Goal: Transaction & Acquisition: Purchase product/service

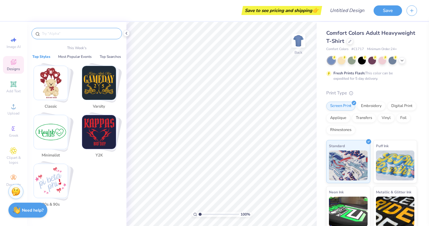
click at [76, 31] on input "text" at bounding box center [79, 34] width 77 height 6
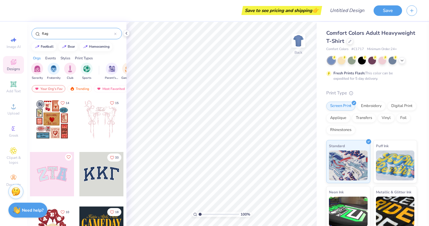
type input "flag"
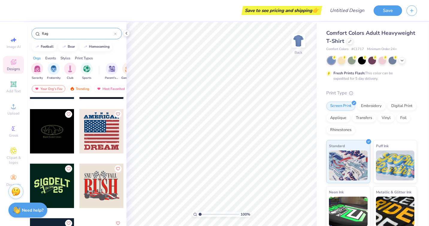
scroll to position [344, 0]
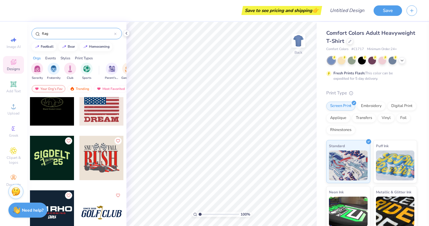
click at [98, 177] on div at bounding box center [101, 158] width 44 height 44
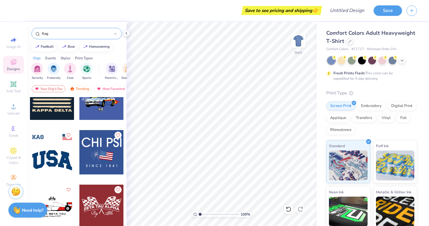
scroll to position [677, 0]
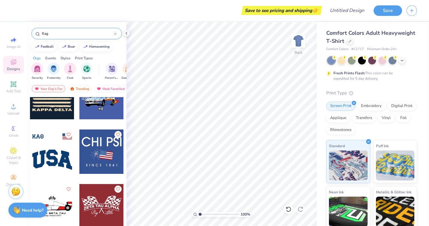
click at [76, 34] on input "flag" at bounding box center [77, 34] width 73 height 6
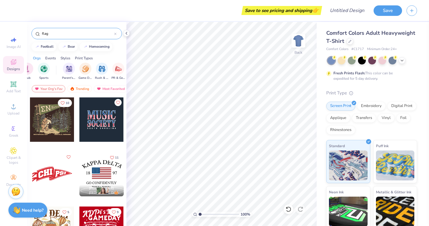
scroll to position [0, 47]
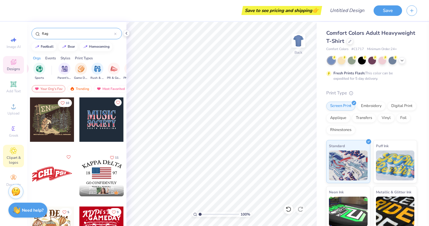
click at [11, 152] on icon at bounding box center [13, 150] width 7 height 7
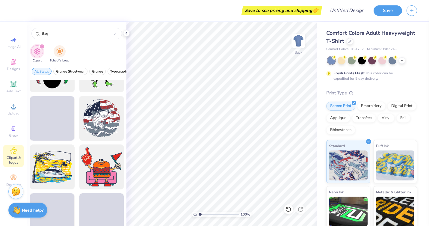
scroll to position [1100, 0]
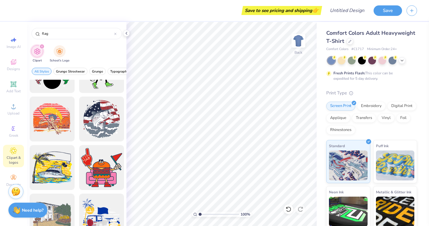
drag, startPoint x: 58, startPoint y: 31, endPoint x: 10, endPoint y: 23, distance: 49.0
click at [10, 23] on div "Save to see pricing and shipping 👉 Design Title Save Image AI Designs Add Text …" at bounding box center [214, 113] width 429 height 226
type input "banner"
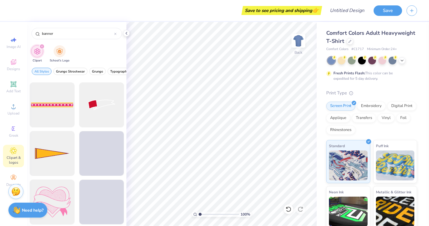
scroll to position [532, 0]
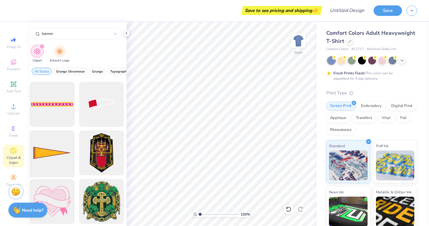
click at [50, 151] on div at bounding box center [51, 152] width 49 height 49
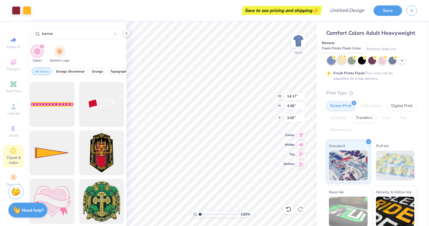
click at [340, 61] on div at bounding box center [342, 60] width 8 height 8
click at [330, 62] on div at bounding box center [332, 61] width 8 height 8
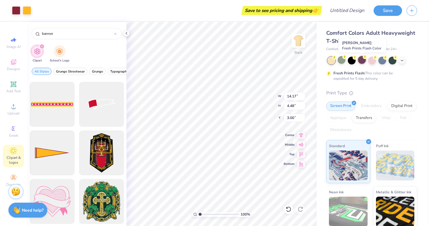
click at [363, 63] on div at bounding box center [362, 60] width 8 height 8
click at [400, 61] on icon at bounding box center [402, 60] width 5 height 5
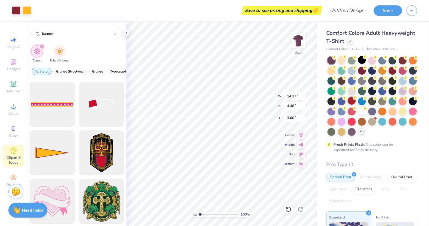
click at [352, 102] on div at bounding box center [352, 101] width 8 height 8
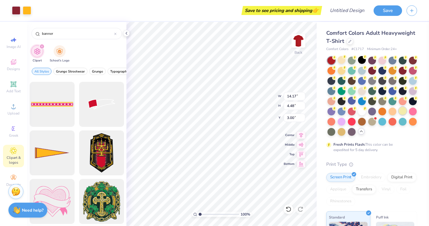
click at [404, 112] on div at bounding box center [403, 111] width 8 height 8
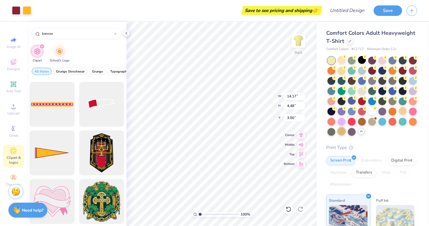
click at [344, 132] on div at bounding box center [342, 131] width 8 height 8
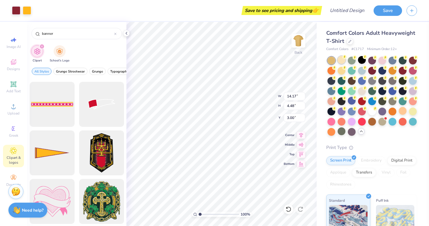
click at [343, 64] on div at bounding box center [342, 60] width 8 height 8
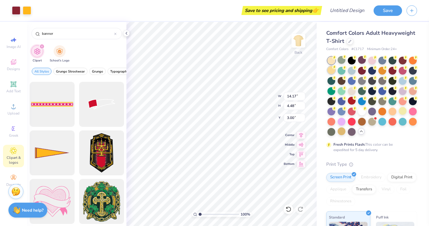
click at [334, 71] on div at bounding box center [332, 70] width 8 height 8
click at [375, 62] on div at bounding box center [372, 60] width 8 height 8
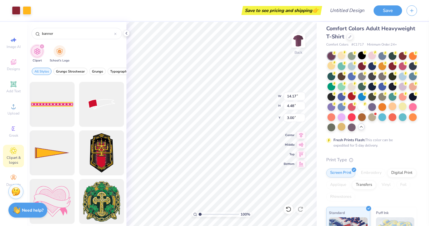
scroll to position [5, 0]
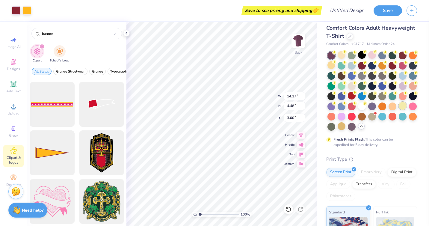
click at [402, 108] on div at bounding box center [403, 106] width 8 height 8
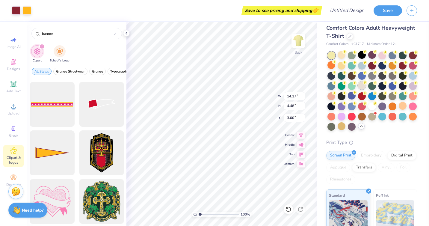
click at [359, 87] on div at bounding box center [362, 86] width 8 height 8
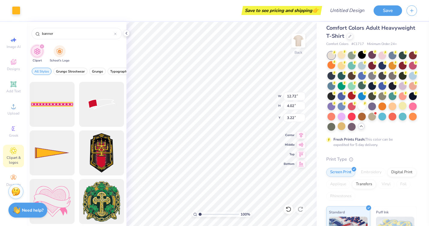
type input "12.72"
type input "4.02"
type input "3.22"
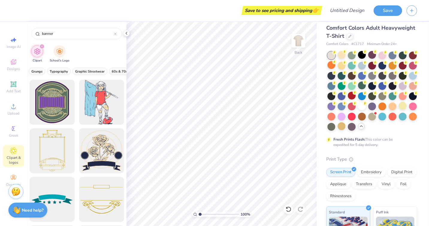
scroll to position [0, 0]
drag, startPoint x: 60, startPoint y: 31, endPoint x: 70, endPoint y: 33, distance: 10.7
click at [70, 33] on input "banner" at bounding box center [77, 34] width 73 height 6
type input "flag"
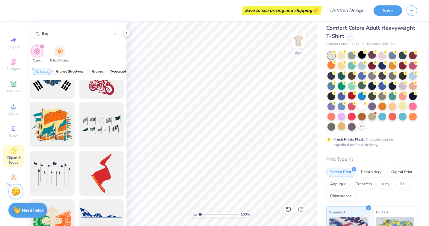
scroll to position [325, 0]
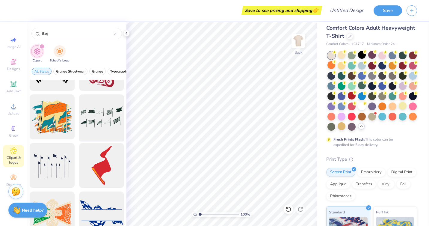
click at [98, 109] on div at bounding box center [101, 116] width 49 height 49
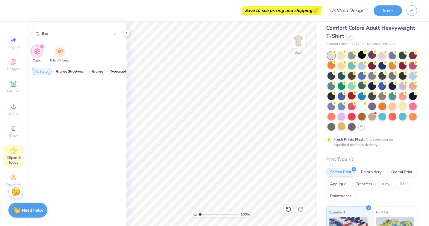
scroll to position [1543, 0]
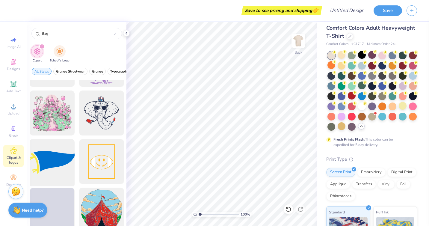
click at [49, 159] on div at bounding box center [51, 161] width 49 height 49
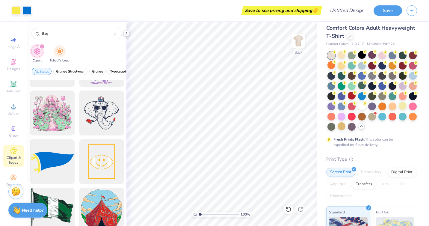
click at [126, 32] on polyline at bounding box center [126, 33] width 1 height 2
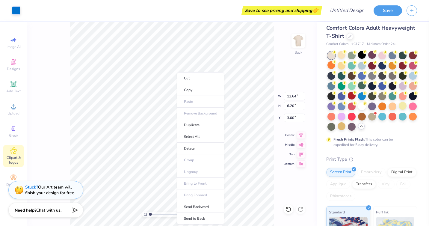
click at [282, 197] on div "100 % Back W 12.64 12.64 " H 6.20 6.20 " Y 3.00 3.00 " Center Middle Top Bottom" at bounding box center [172, 124] width 290 height 204
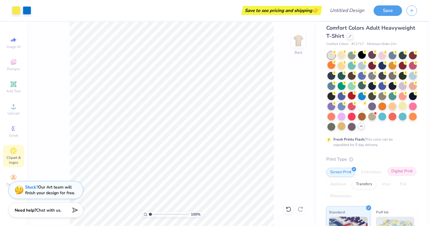
click at [403, 173] on div "Digital Print" at bounding box center [402, 171] width 29 height 9
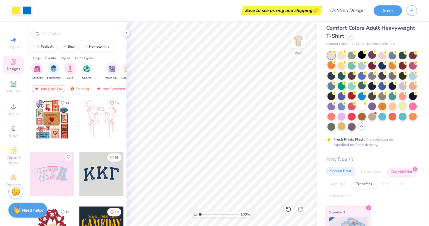
click at [344, 168] on div "Screen Print" at bounding box center [340, 171] width 29 height 9
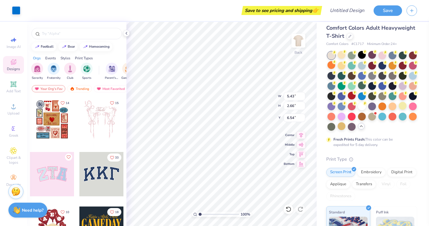
type input "5.43"
type input "2.66"
type input "3.00"
type input "3.75"
type input "1.84"
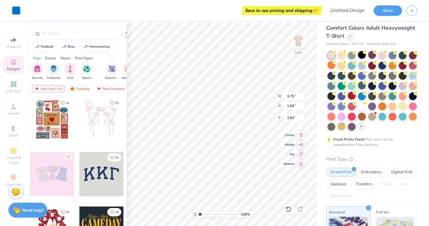
type input "3.67"
type input "2.45"
type input "6.19"
type input "1.13"
type input "2.86"
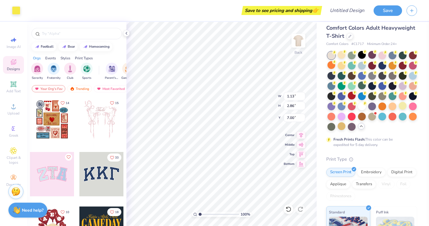
type input "3.67"
type input "0.67"
type input "1.68"
type input "4.85"
type input "3.75"
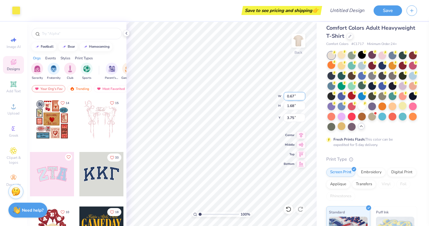
click at [265, 94] on div "100 % Back W 0.67 0.67 " H 1.68 1.68 " Y 3.75 3.75 " Center Middle Top Bottom" at bounding box center [222, 124] width 190 height 204
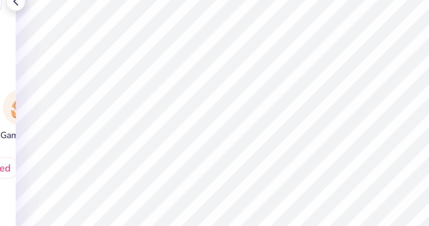
type input "0.80"
type input "2.02"
type input "3.67"
type input "1.39"
type input "2.27"
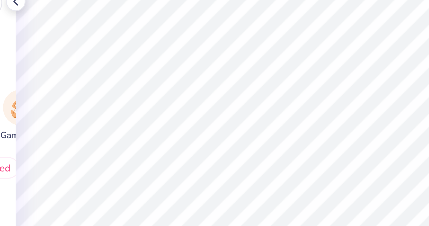
type input "7.26"
type input "3.00"
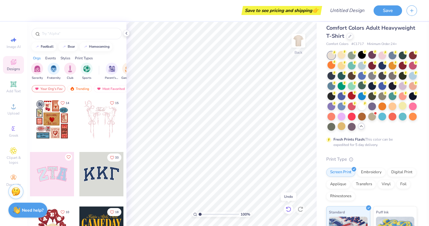
click at [286, 208] on icon at bounding box center [289, 209] width 6 height 6
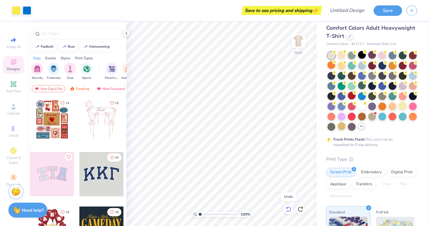
click at [286, 208] on icon at bounding box center [289, 209] width 6 height 6
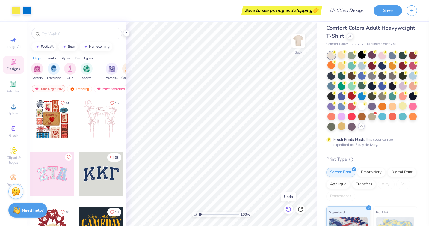
click at [286, 208] on icon at bounding box center [289, 209] width 6 height 6
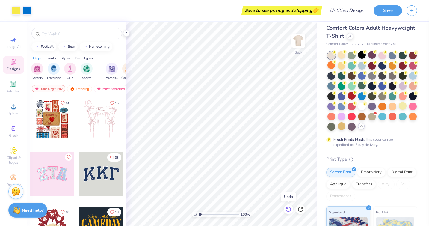
click at [286, 208] on icon at bounding box center [289, 209] width 6 height 6
type input "3.01"
type input "4.90"
type input "4.63"
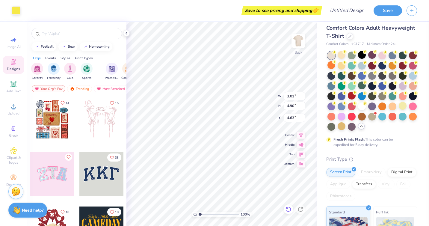
type input "14.20"
type input "6.53"
type input "3.00"
type input "3.48"
type input "1.68"
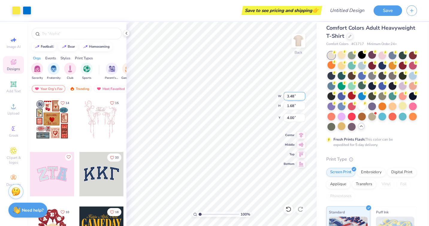
type input "4.23"
click at [15, 87] on icon at bounding box center [13, 84] width 7 height 7
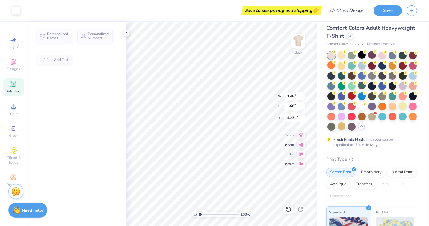
type input "5.59"
type input "1.62"
type input "11.69"
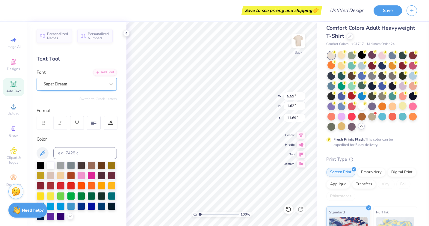
click at [103, 82] on div "Super Dream" at bounding box center [74, 83] width 63 height 9
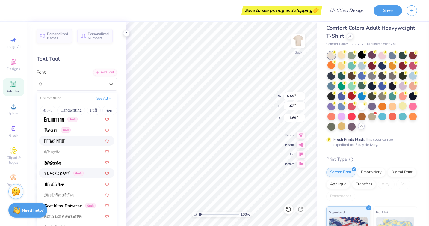
scroll to position [293, 0]
click at [52, 137] on span at bounding box center [54, 140] width 21 height 6
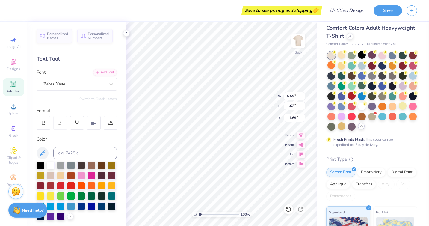
type input "3.45"
type textarea "CNHC"
click at [343, 58] on div at bounding box center [342, 55] width 8 height 8
type input "3.50"
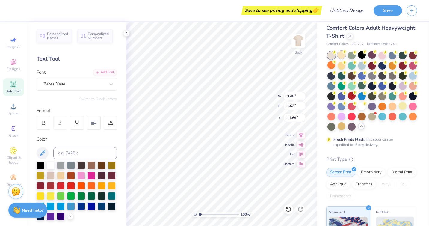
type input "1.65"
type input "11.67"
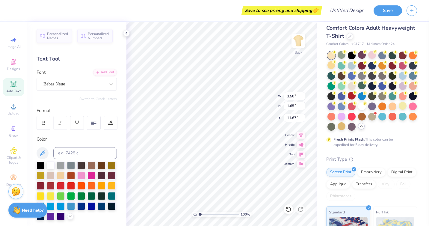
click at [331, 56] on div at bounding box center [332, 56] width 8 height 8
click at [289, 211] on icon at bounding box center [288, 209] width 5 height 5
type input "3.45"
type input "1.62"
type input "11.69"
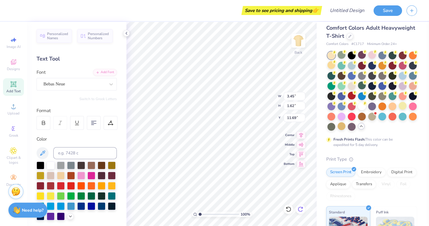
click at [302, 208] on icon at bounding box center [302, 207] width 1 height 1
type input "3.50"
type input "1.65"
click at [332, 66] on div at bounding box center [332, 65] width 8 height 8
click at [351, 87] on div at bounding box center [352, 86] width 8 height 8
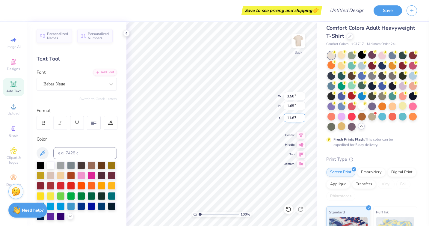
type input "4.23"
type input "1.51"
type input "0.71"
type input "4.64"
type input "1.57"
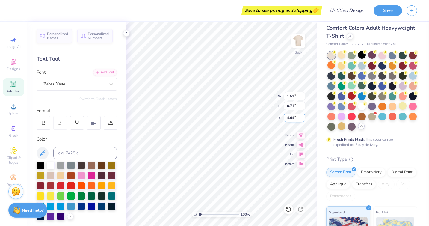
type input "1.01"
type input "4.49"
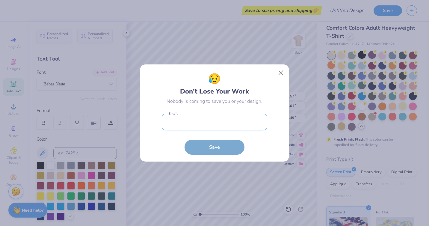
click at [235, 120] on input "email" at bounding box center [215, 122] width 106 height 16
click at [190, 122] on input "email" at bounding box center [215, 122] width 106 height 16
type input "a"
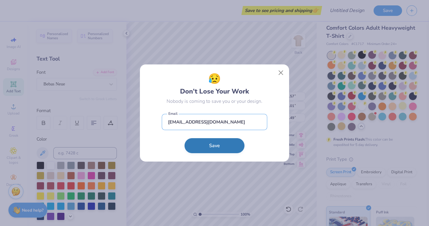
type input "cnhambassadors.treasuer@gmail.com"
click at [199, 147] on button "Save" at bounding box center [215, 145] width 60 height 15
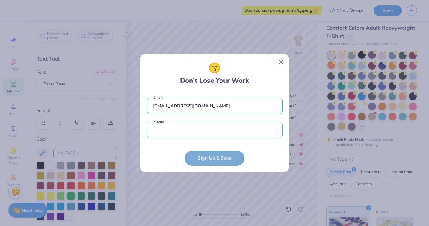
click at [196, 131] on input "tel" at bounding box center [215, 130] width 136 height 16
type input "(281) 739-1989"
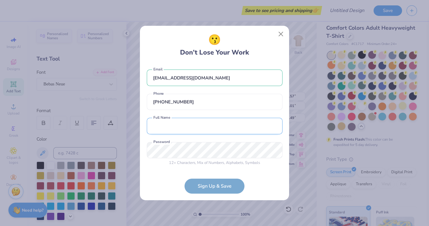
click at [185, 127] on input "text" at bounding box center [215, 126] width 136 height 16
click at [177, 124] on input "Azurley N/A Vargas" at bounding box center [215, 126] width 136 height 16
type input "Azurley N Vargas"
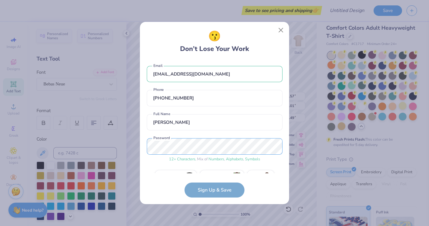
scroll to position [15, 0]
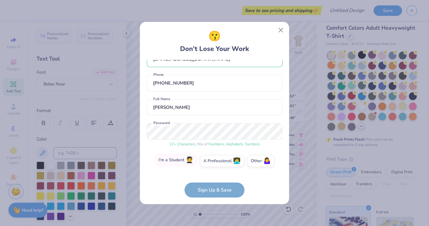
click at [178, 161] on label "I'm a Student 🧑‍🎓" at bounding box center [176, 160] width 42 height 12
click at [213, 176] on input "I'm a Student 🧑‍🎓" at bounding box center [215, 178] width 4 height 4
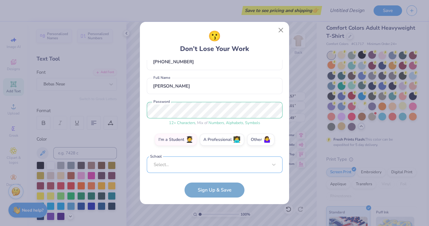
click at [181, 167] on div "Select..." at bounding box center [215, 164] width 136 height 16
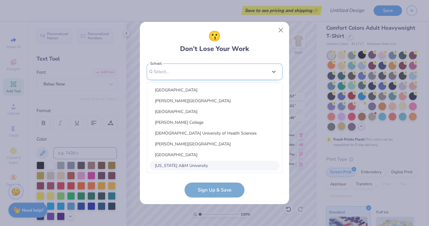
type input "i"
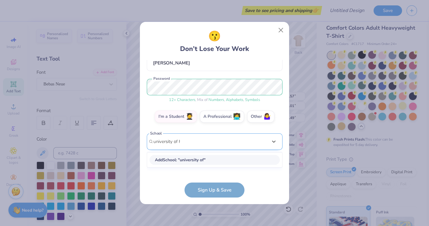
scroll to position [54, 0]
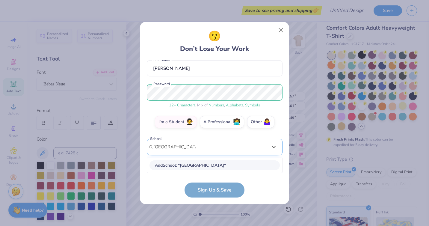
type input "university of houston"
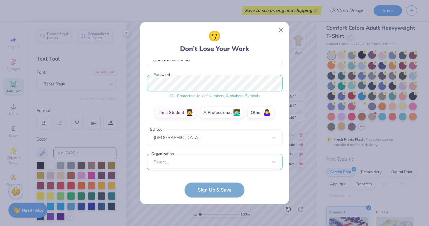
click at [162, 161] on div "Select..." at bounding box center [215, 162] width 136 height 16
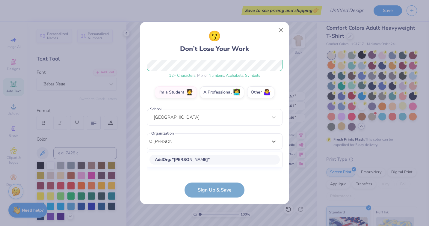
scroll to position [78, 0]
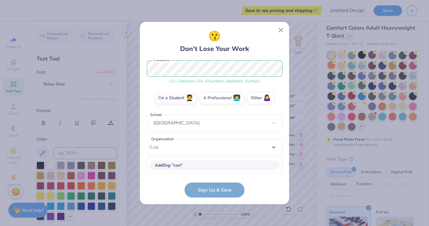
type input "c"
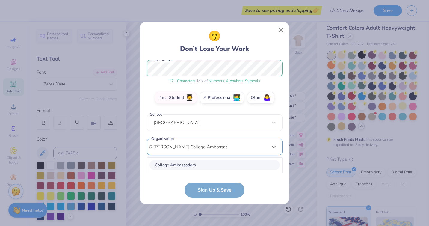
click at [171, 146] on div "option focused, 1 of 16. 16 results available for search term Conrad HIlton Col…" at bounding box center [215, 193] width 136 height 109
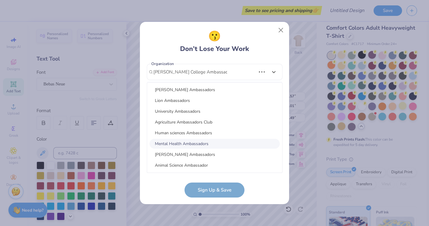
scroll to position [76, 0]
type input "Conrad HIlton College Ambassadors"
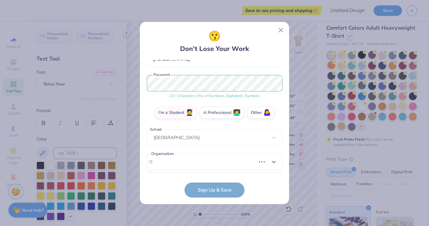
click at [210, 193] on form "cnhambassadors.treasuer@gmail.com Email (281) 739-1989 Phone Azurley N Vargas F…" at bounding box center [215, 129] width 136 height 138
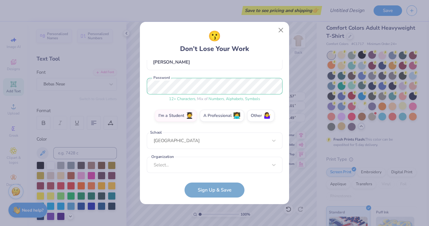
click at [200, 190] on form "cnhambassadors.treasuer@gmail.com Email (281) 739-1989 Phone Azurley N Vargas F…" at bounding box center [215, 129] width 136 height 138
click at [206, 195] on form "cnhambassadors.treasuer@gmail.com Email (281) 739-1989 Phone Azurley N Vargas F…" at bounding box center [215, 129] width 136 height 138
click at [202, 173] on div "Select..." at bounding box center [215, 165] width 136 height 16
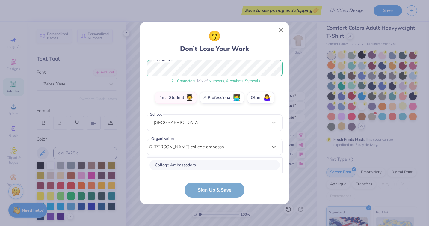
scroll to position [153, 0]
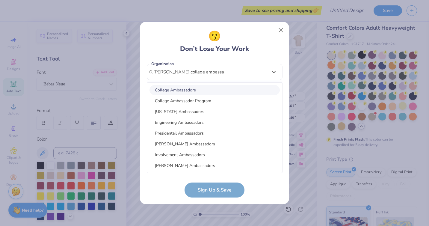
click at [200, 91] on div "College Ambassadors" at bounding box center [215, 90] width 130 height 10
type input "conrad hilton college ambassadors"
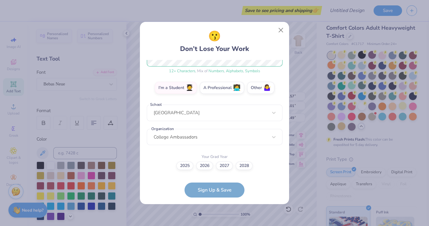
scroll to position [88, 0]
click at [202, 168] on label "2026" at bounding box center [204, 165] width 17 height 8
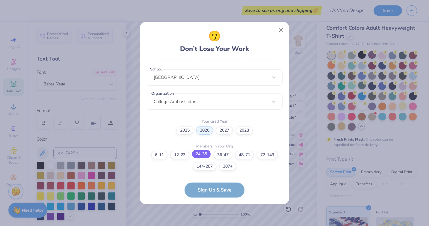
click at [204, 157] on label "24-35" at bounding box center [201, 154] width 19 height 8
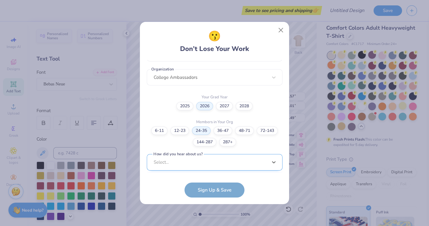
click at [197, 161] on div "option Word of Mouth focused, 8 of 15. 15 results available. Use Up and Down to…" at bounding box center [215, 208] width 136 height 109
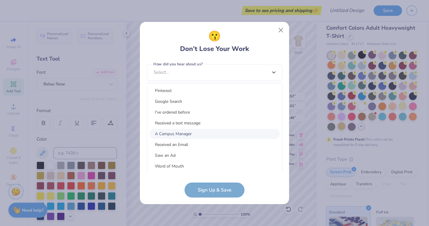
click at [180, 135] on div "A Campus Manager" at bounding box center [215, 134] width 130 height 10
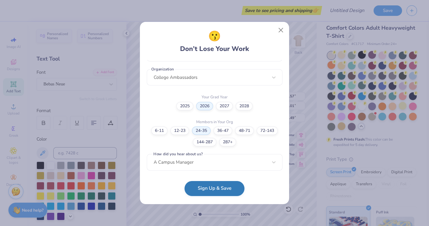
click at [213, 192] on button "Sign Up & Save" at bounding box center [215, 188] width 60 height 15
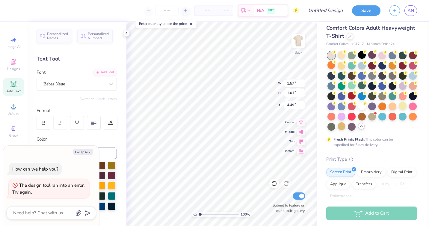
click at [113, 138] on div "Color" at bounding box center [77, 139] width 80 height 7
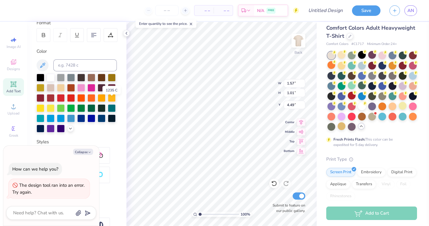
scroll to position [89, 0]
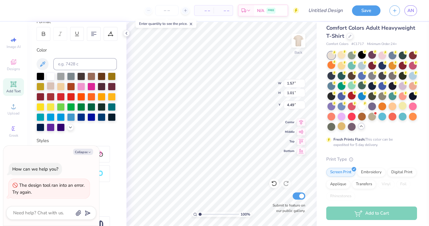
click at [49, 88] on div at bounding box center [51, 86] width 8 height 8
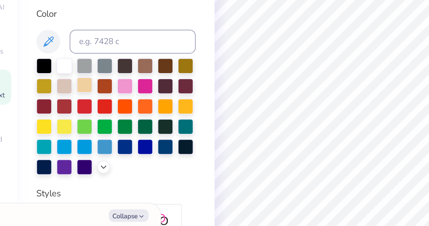
click at [59, 85] on div at bounding box center [61, 86] width 8 height 8
click at [42, 67] on icon at bounding box center [42, 64] width 7 height 7
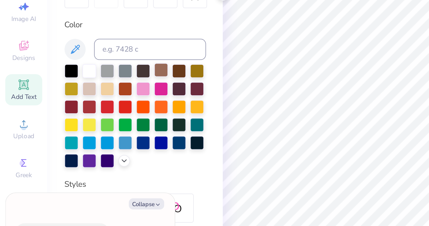
type textarea "x"
type input "1.56"
type input "0.91"
type input "4.54"
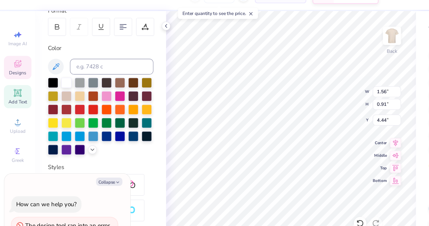
click at [10, 63] on icon at bounding box center [13, 61] width 7 height 7
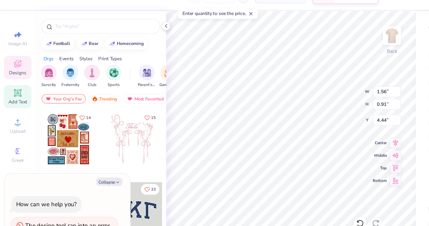
click at [18, 90] on span "Add Text" at bounding box center [13, 91] width 14 height 5
type textarea "x"
type input "5.59"
type input "1.62"
type input "11.69"
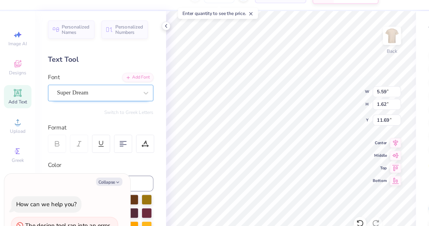
click at [70, 85] on div "Super Dream" at bounding box center [74, 83] width 63 height 9
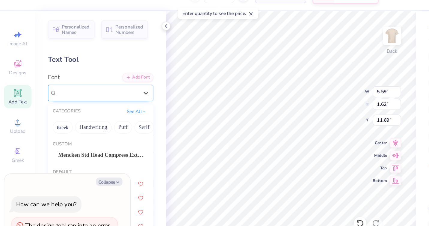
type textarea "x"
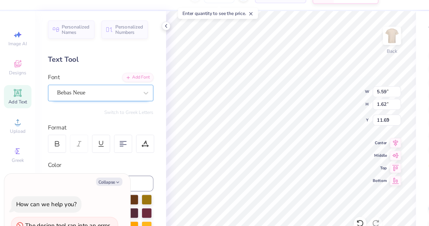
type input "1.56"
type input "0.91"
type input "4.44"
click at [96, 86] on div "Bebas Neue" at bounding box center [74, 83] width 63 height 9
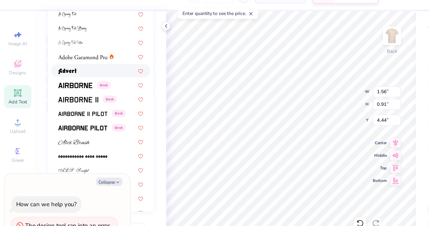
scroll to position [55, 0]
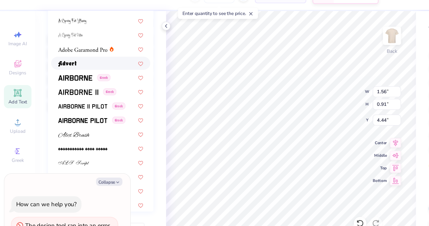
click at [60, 62] on div at bounding box center [76, 61] width 65 height 6
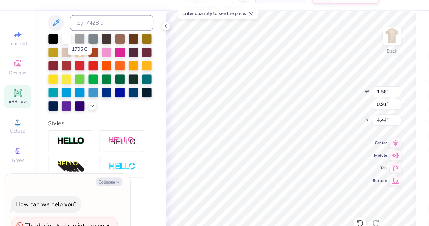
type textarea "x"
type input "2.60"
type input "1.20"
type input "4.25"
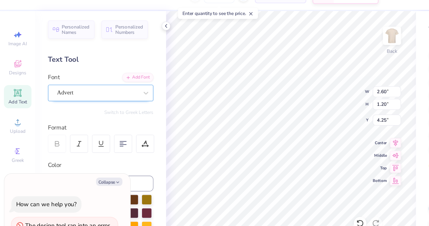
click at [64, 84] on div "Advert" at bounding box center [74, 83] width 63 height 9
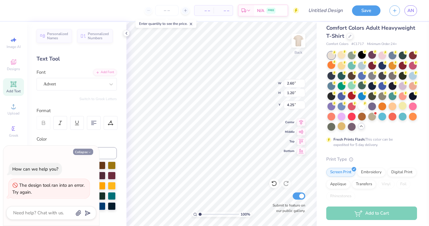
click at [88, 153] on icon "button" at bounding box center [90, 152] width 4 height 4
type textarea "x"
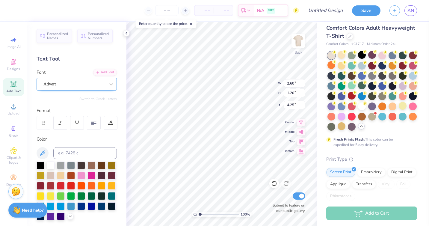
click at [68, 86] on div "Advert" at bounding box center [74, 83] width 63 height 9
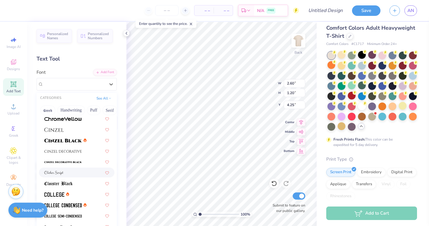
scroll to position [750, 0]
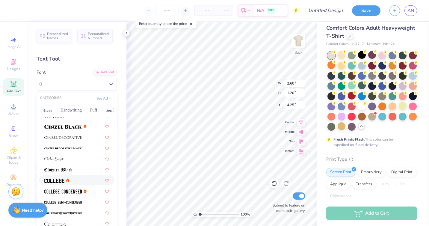
click at [54, 182] on img at bounding box center [54, 181] width 20 height 4
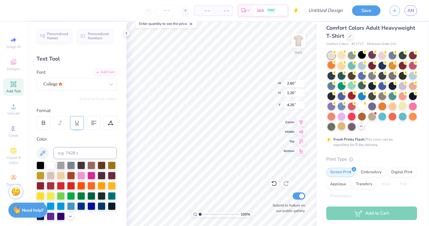
type input "2.15"
type input "1.00"
type input "4.39"
click at [80, 83] on div "College" at bounding box center [74, 83] width 63 height 9
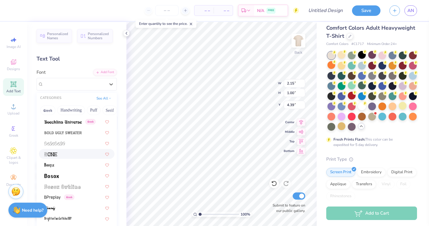
scroll to position [381, 0]
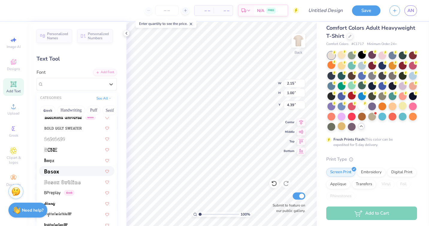
click at [53, 173] on img at bounding box center [51, 171] width 15 height 4
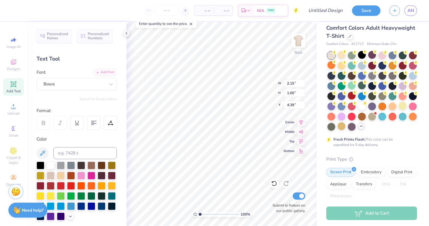
type input "1.69"
type input "0.78"
type input "4.50"
click at [84, 83] on div "Bosox" at bounding box center [74, 83] width 63 height 9
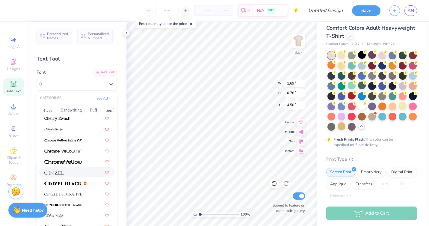
scroll to position [693, 0]
click at [71, 186] on div at bounding box center [77, 183] width 76 height 10
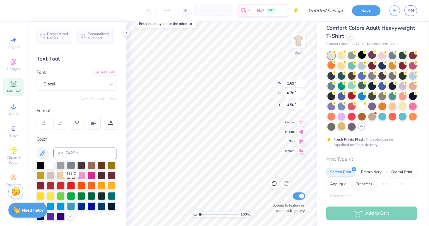
type input "3.23"
type input "1.17"
type input "4.29"
type input "2.28"
type input "0.82"
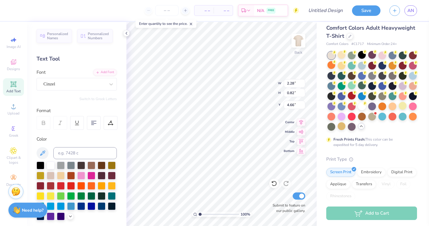
type input "4.58"
type input "4.38"
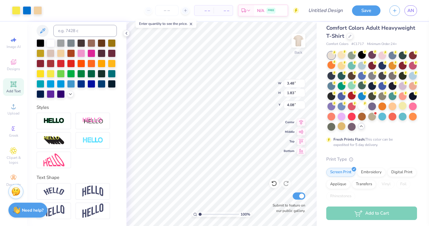
click at [126, 177] on div "Personalized Names Personalized Numbers Text Tool Add Font Font Cinzel Switch t…" at bounding box center [77, 124] width 100 height 204
click at [296, 44] on img at bounding box center [299, 41] width 24 height 24
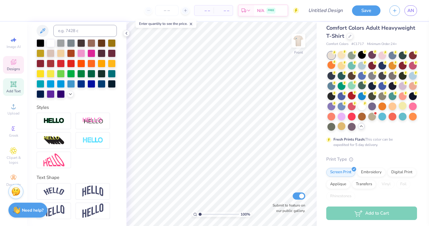
click at [13, 64] on icon at bounding box center [13, 61] width 7 height 7
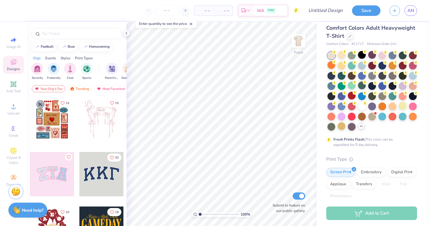
click at [58, 123] on div at bounding box center [52, 119] width 44 height 44
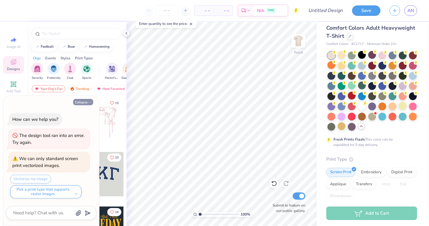
click at [87, 101] on button "Collapse" at bounding box center [83, 102] width 20 height 6
type textarea "x"
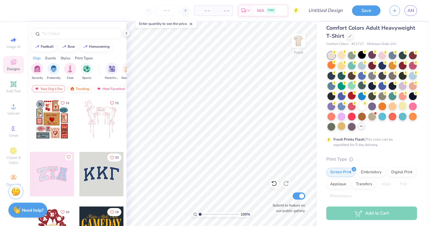
click at [84, 89] on div "Trending" at bounding box center [79, 88] width 25 height 7
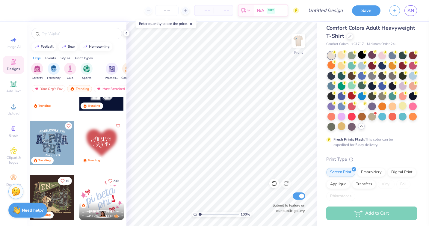
scroll to position [732, 0]
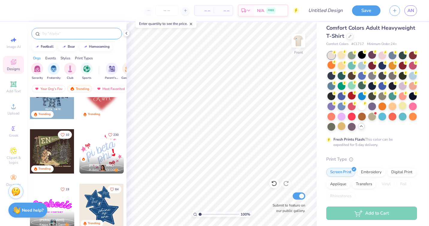
click at [70, 36] on input "text" at bounding box center [79, 34] width 77 height 6
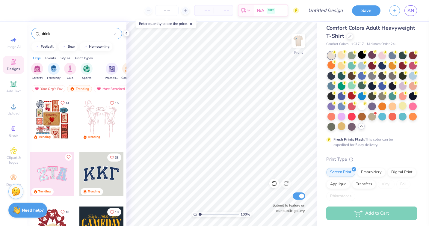
type input "drink"
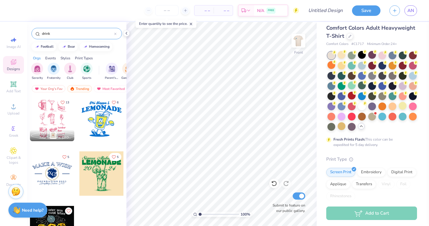
scroll to position [1, 0]
click at [99, 172] on div at bounding box center [101, 173] width 44 height 44
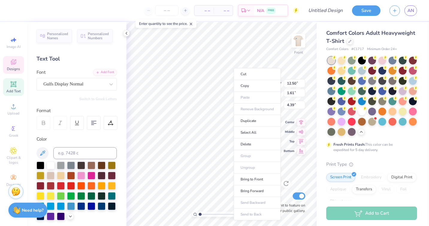
scroll to position [5, 0]
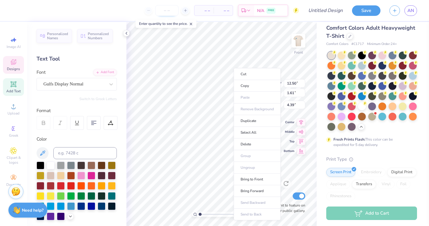
click at [170, 9] on input "number" at bounding box center [166, 10] width 23 height 11
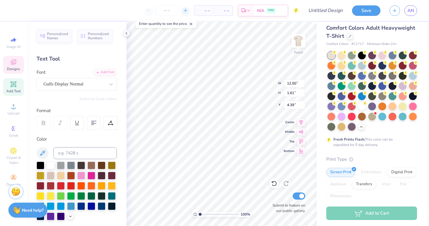
click at [184, 10] on icon at bounding box center [185, 10] width 4 height 4
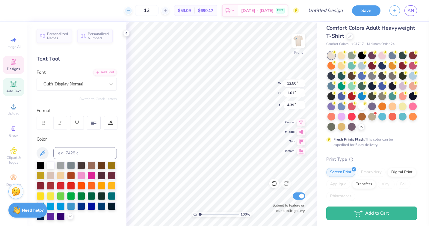
click at [131, 11] on icon at bounding box center [129, 10] width 4 height 4
type input "12"
type textarea "H"
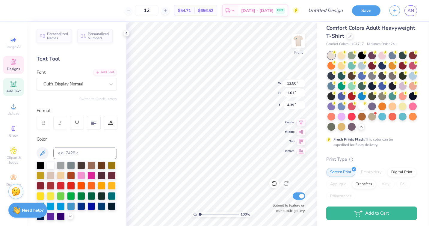
type textarea "AMBASSADORS"
type input "14.53"
type input "1.32"
type input "4.54"
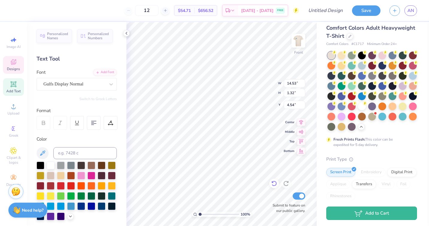
click at [273, 186] on icon at bounding box center [274, 183] width 6 height 6
type input "12.50"
type input "1.61"
type input "4.39"
click at [288, 183] on icon at bounding box center [286, 183] width 6 height 6
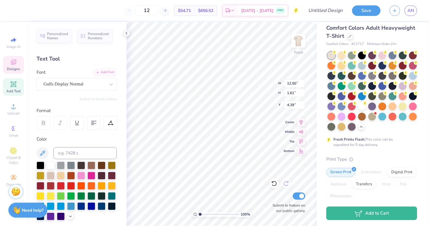
type input "14.53"
type input "1.32"
type input "4.54"
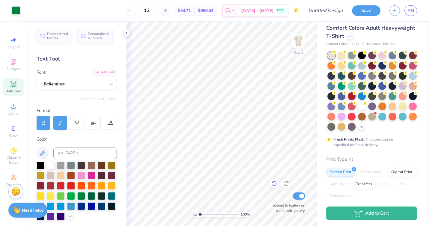
click at [275, 181] on icon at bounding box center [274, 183] width 5 height 5
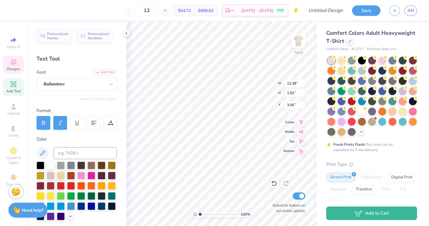
scroll to position [5, 0]
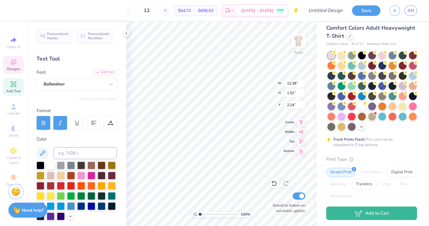
type input "2.24"
click at [274, 185] on icon at bounding box center [274, 183] width 6 height 6
click at [276, 182] on icon at bounding box center [274, 183] width 5 height 5
click at [275, 183] on icon at bounding box center [274, 183] width 6 height 6
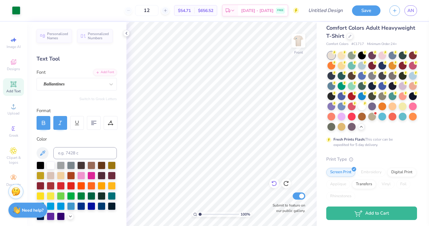
click at [275, 183] on icon at bounding box center [274, 183] width 6 height 6
type input "3.00"
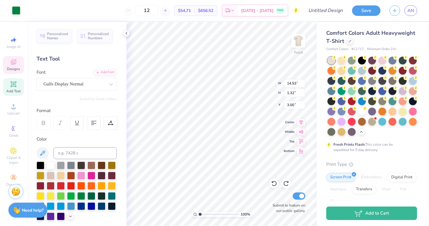
scroll to position [5, 0]
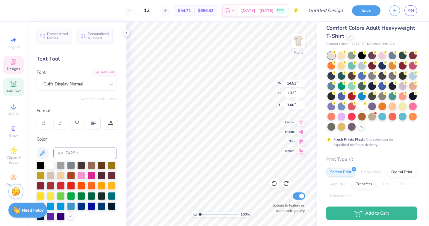
type textarea "CNHC"
type input "6.27"
type input "9.13"
type input "5.20"
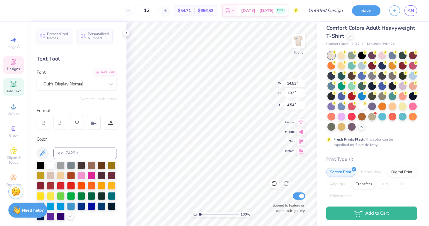
type input "5.07"
type input "3.00"
type input "15.51"
click at [49, 187] on div at bounding box center [51, 185] width 8 height 8
type input "14.53"
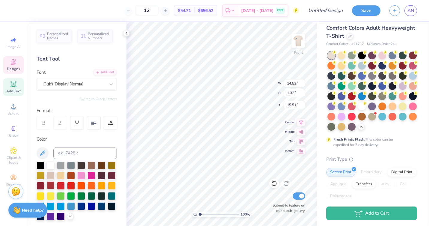
type input "15.51"
click at [52, 185] on div at bounding box center [51, 185] width 8 height 8
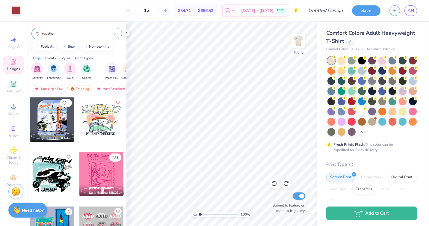
scroll to position [5, 0]
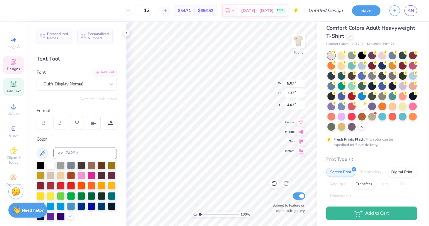
type input "4.03"
type input "10.18"
type input "2.65"
type input "2.70"
type input "14.53"
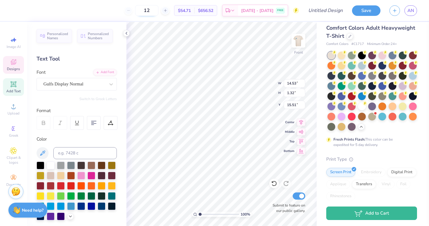
type input "1.32"
type input "7.87"
click at [15, 47] on span "Image AI" at bounding box center [14, 46] width 14 height 5
select select "4"
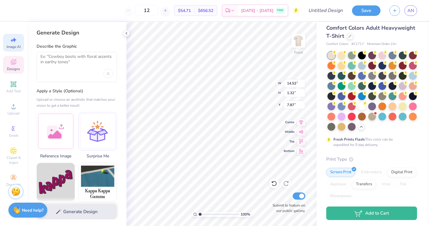
drag, startPoint x: 14, startPoint y: 93, endPoint x: 16, endPoint y: 64, distance: 28.9
click at [14, 93] on span "Add Text" at bounding box center [13, 91] width 14 height 5
type input "5.69"
type input "1.65"
type input "12.93"
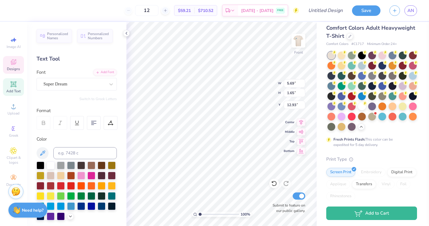
click at [12, 66] on div "Designs" at bounding box center [13, 65] width 21 height 18
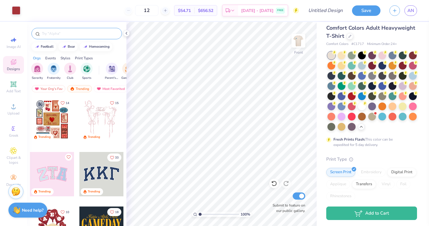
click at [82, 33] on input "text" at bounding box center [79, 34] width 77 height 6
type input "pineapple"
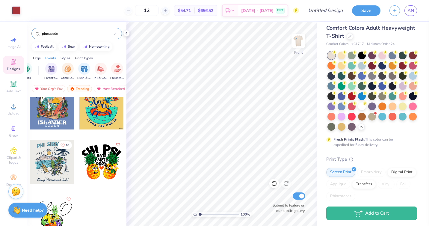
scroll to position [0, 0]
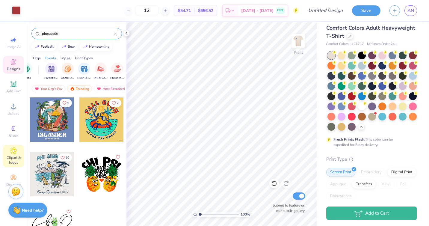
click at [14, 150] on icon at bounding box center [13, 150] width 3 height 3
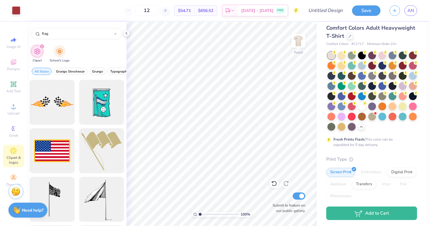
drag, startPoint x: 55, startPoint y: 32, endPoint x: 15, endPoint y: 32, distance: 40.2
click at [15, 32] on div "Art colors 12 $54.71 Per Item $656.52 Total Est. Delivery Sep 12 - 15 FREE Desi…" at bounding box center [214, 113] width 429 height 226
type input "hotel"
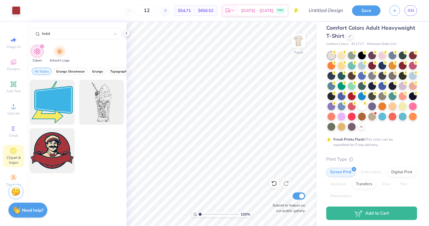
drag, startPoint x: 61, startPoint y: 36, endPoint x: 26, endPoint y: 35, distance: 35.4
click at [26, 35] on div "Art colors 12 $54.71 Per Item $656.52 Total Est. Delivery Sep 12 - 15 FREE Desi…" at bounding box center [214, 113] width 429 height 226
type input "vacation"
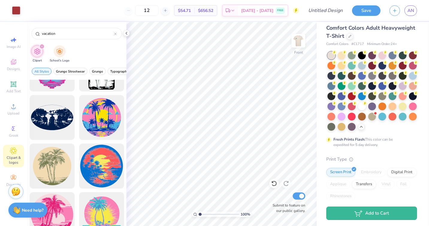
scroll to position [375, 0]
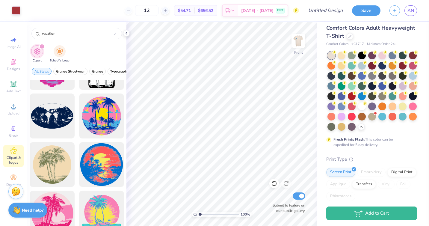
drag, startPoint x: 62, startPoint y: 34, endPoint x: 28, endPoint y: 31, distance: 34.0
click at [28, 31] on div "vacation" at bounding box center [77, 32] width 100 height 20
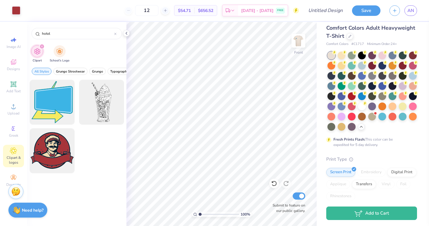
drag, startPoint x: 56, startPoint y: 31, endPoint x: 22, endPoint y: 31, distance: 34.2
click at [22, 31] on div "Art colors 12 $54.71 Per Item $656.52 Total Est. Delivery [DATE] - [DATE] FREE …" at bounding box center [214, 113] width 429 height 226
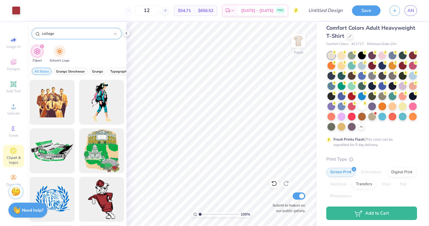
click at [67, 34] on input "college" at bounding box center [77, 34] width 73 height 6
drag, startPoint x: 59, startPoint y: 34, endPoint x: 25, endPoint y: 34, distance: 33.6
click at [25, 34] on div "Art colors 12 $54.71 Per Item $656.52 Total Est. Delivery Sep 12 - 15 FREE Desi…" at bounding box center [214, 113] width 429 height 226
type input "keys"
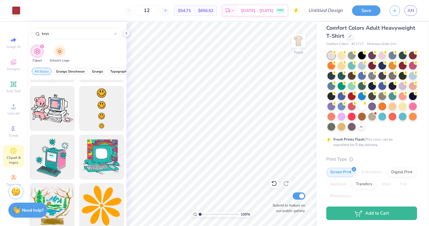
scroll to position [242, 0]
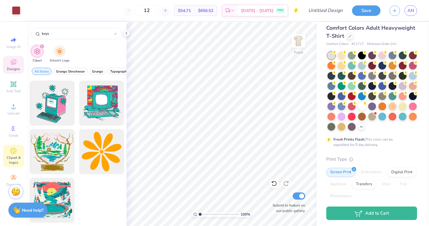
click at [13, 63] on icon at bounding box center [13, 61] width 7 height 7
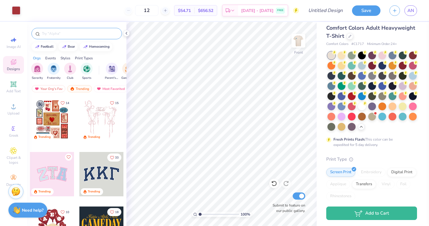
click at [58, 35] on input "text" at bounding box center [79, 34] width 77 height 6
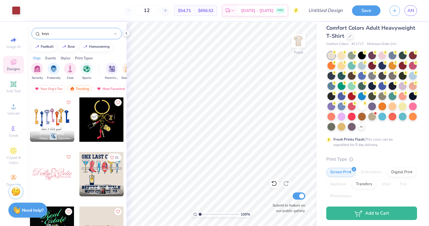
type input "keys"
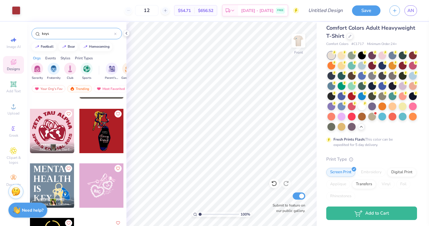
scroll to position [98, 0]
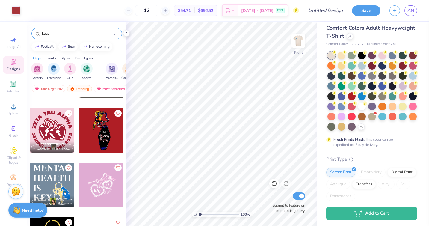
click at [106, 133] on div at bounding box center [101, 130] width 44 height 44
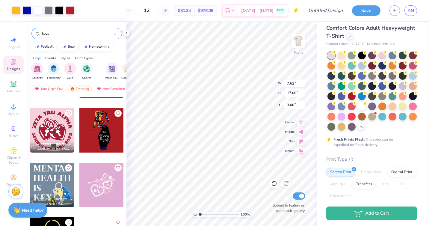
type input "1.55"
type input "4.59"
type input "10.24"
click at [27, 11] on div at bounding box center [27, 10] width 8 height 8
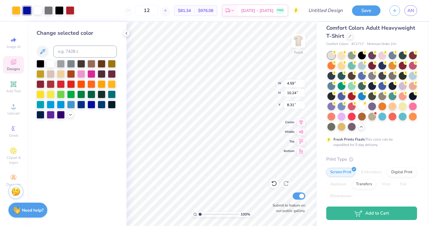
type input "4.67"
click at [49, 85] on div at bounding box center [51, 84] width 8 height 8
click at [16, 12] on div at bounding box center [16, 10] width 8 height 8
click at [49, 62] on div at bounding box center [51, 63] width 8 height 8
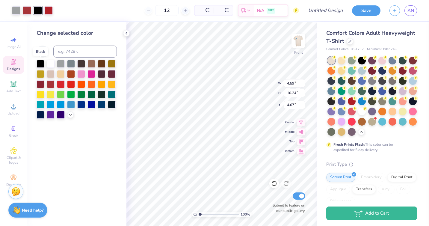
scroll to position [5, 0]
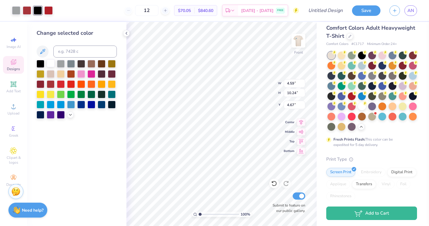
click at [49, 64] on div at bounding box center [51, 63] width 8 height 8
click at [40, 64] on div at bounding box center [41, 63] width 8 height 8
click at [62, 66] on div at bounding box center [61, 63] width 8 height 8
click at [275, 185] on icon at bounding box center [274, 183] width 5 height 5
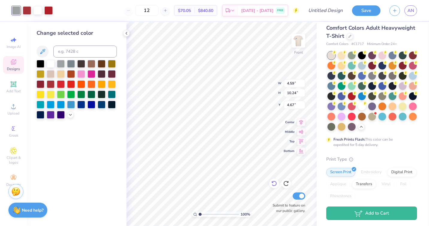
click at [276, 182] on icon at bounding box center [274, 183] width 5 height 5
click at [275, 186] on icon at bounding box center [274, 183] width 5 height 5
type input "2.20"
type input "0.99"
type input "11.52"
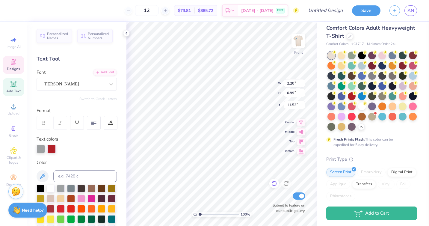
click at [273, 185] on icon at bounding box center [274, 183] width 5 height 5
type input "2.40"
type input "1.19"
type input "10.71"
